Goal: Navigation & Orientation: Find specific page/section

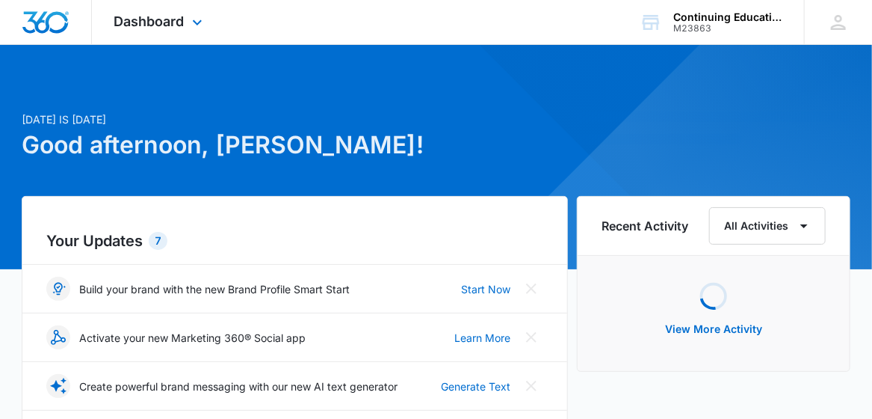
click at [55, 23] on img "Dashboard" at bounding box center [46, 22] width 48 height 22
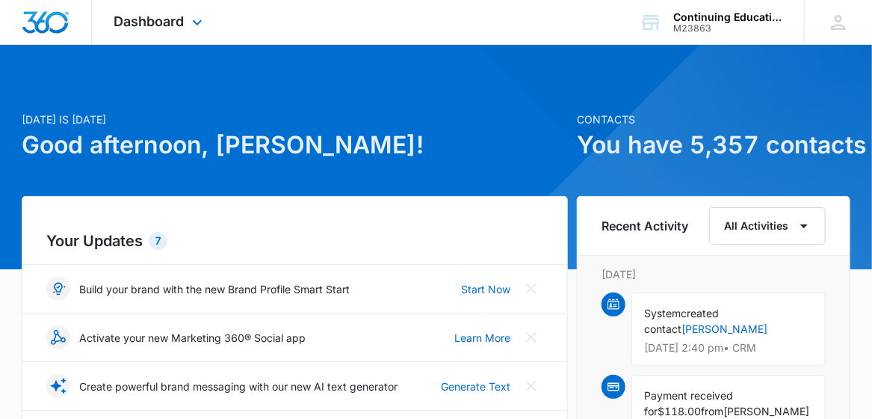
click at [38, 25] on img "Dashboard" at bounding box center [46, 22] width 48 height 22
click at [45, 22] on img "Dashboard" at bounding box center [46, 22] width 48 height 22
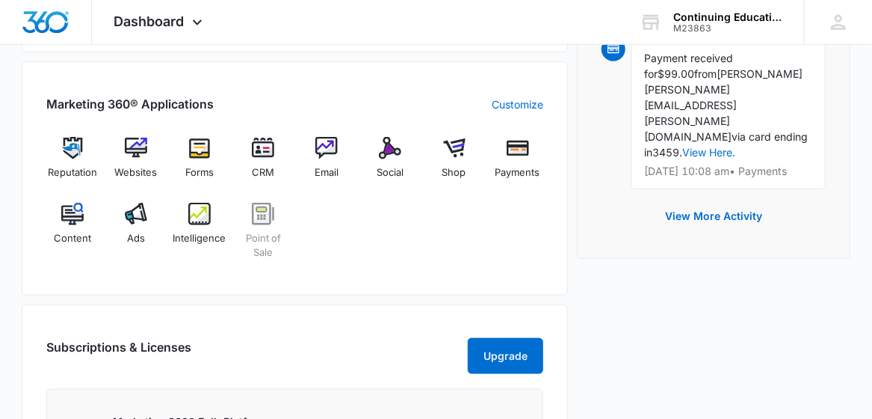
scroll to position [565, 0]
click at [448, 153] on img at bounding box center [454, 147] width 22 height 22
